Goal: Transaction & Acquisition: Purchase product/service

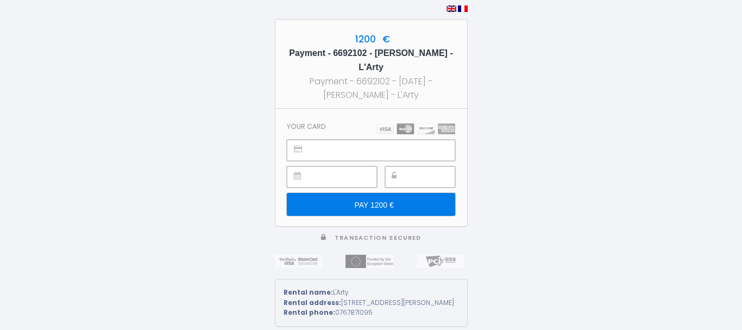
type input "PAY 1200 €"
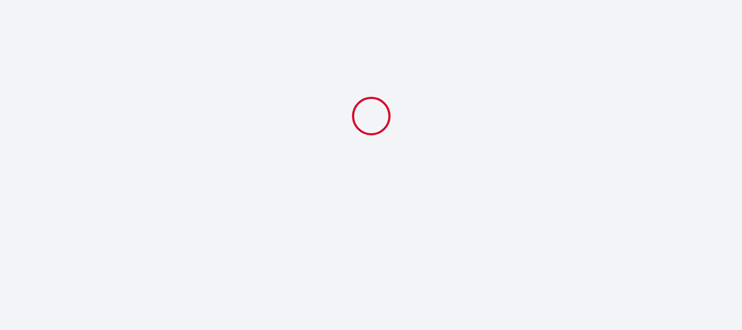
select select
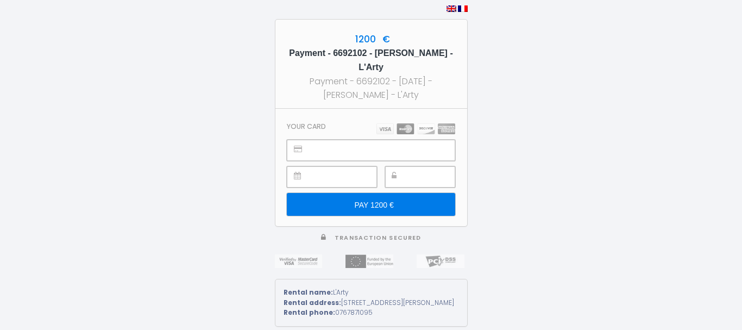
type input "PAY 1200 €"
click at [405, 169] on div at bounding box center [416, 176] width 70 height 21
click at [403, 202] on input "PAY 1200 €" at bounding box center [367, 204] width 168 height 23
type input "PAY 1200 €"
